Goal: Navigation & Orientation: Go to known website

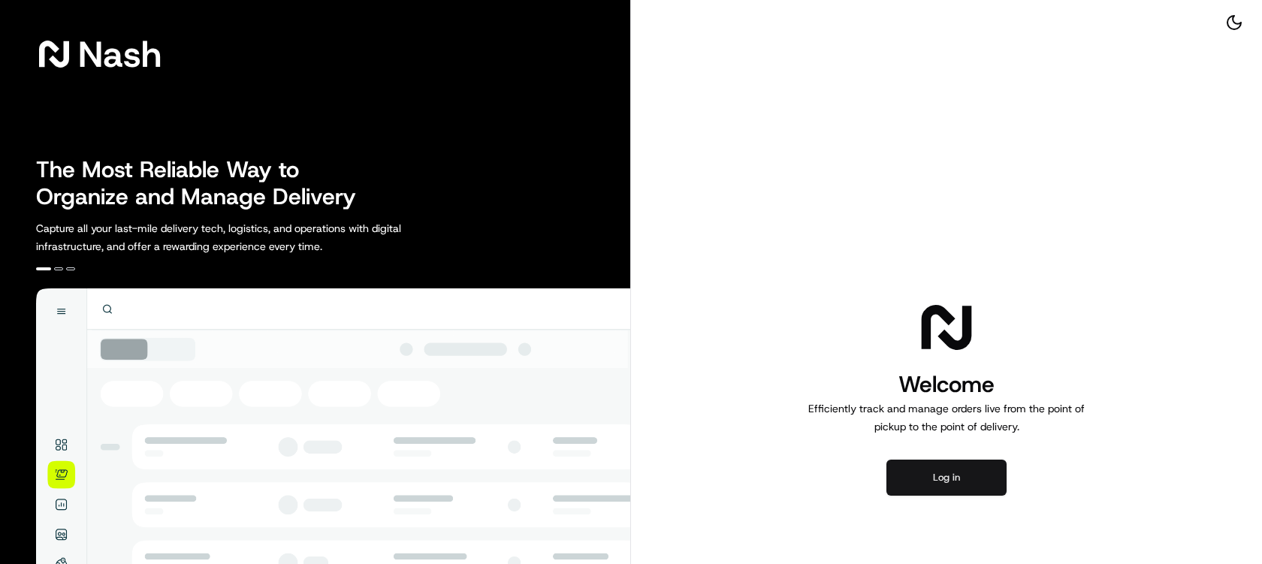
click at [947, 481] on button "Log in" at bounding box center [946, 478] width 120 height 36
